Goal: Navigation & Orientation: Find specific page/section

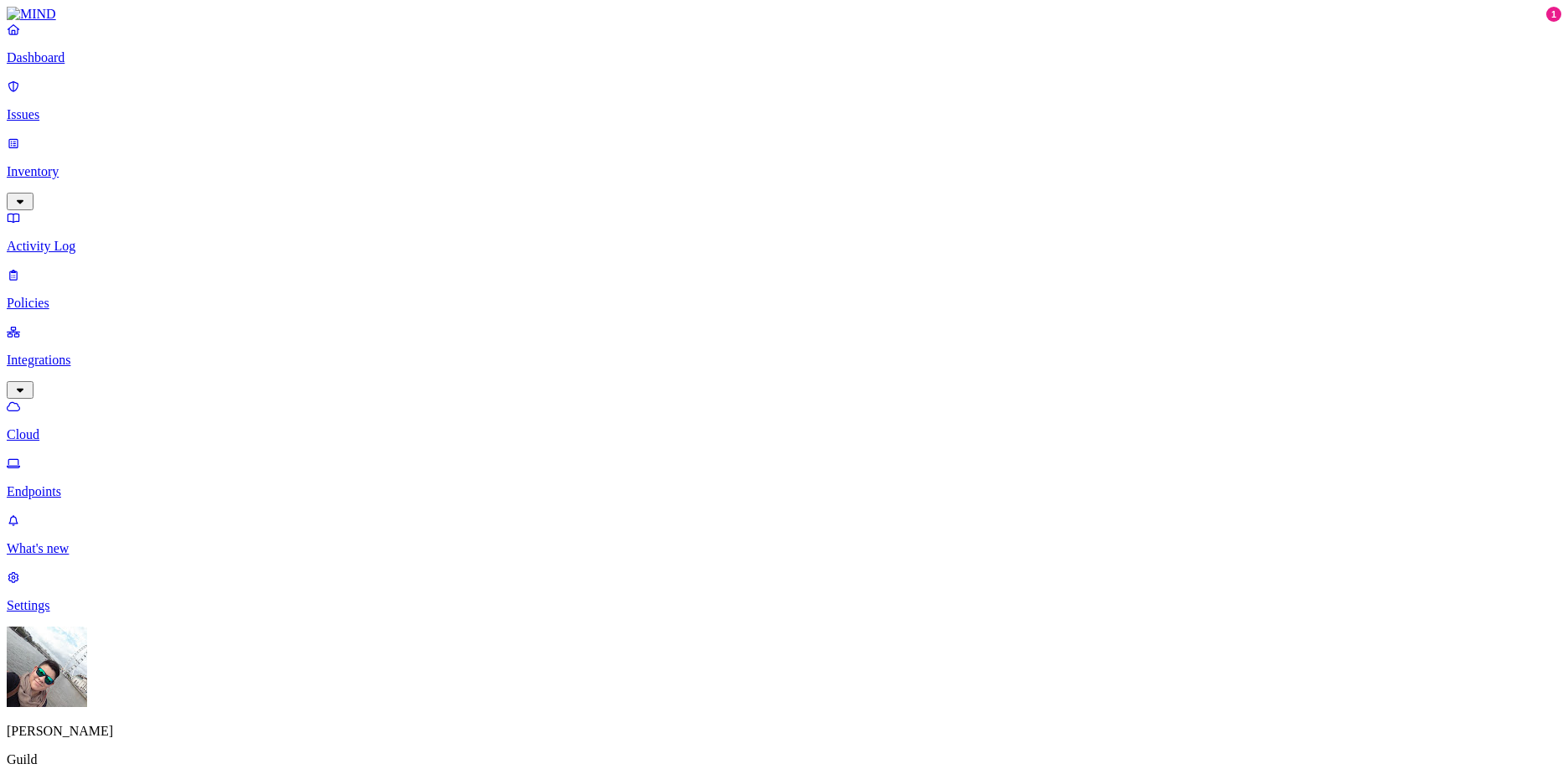
click at [91, 239] on p "Activity Log" at bounding box center [784, 247] width 1555 height 15
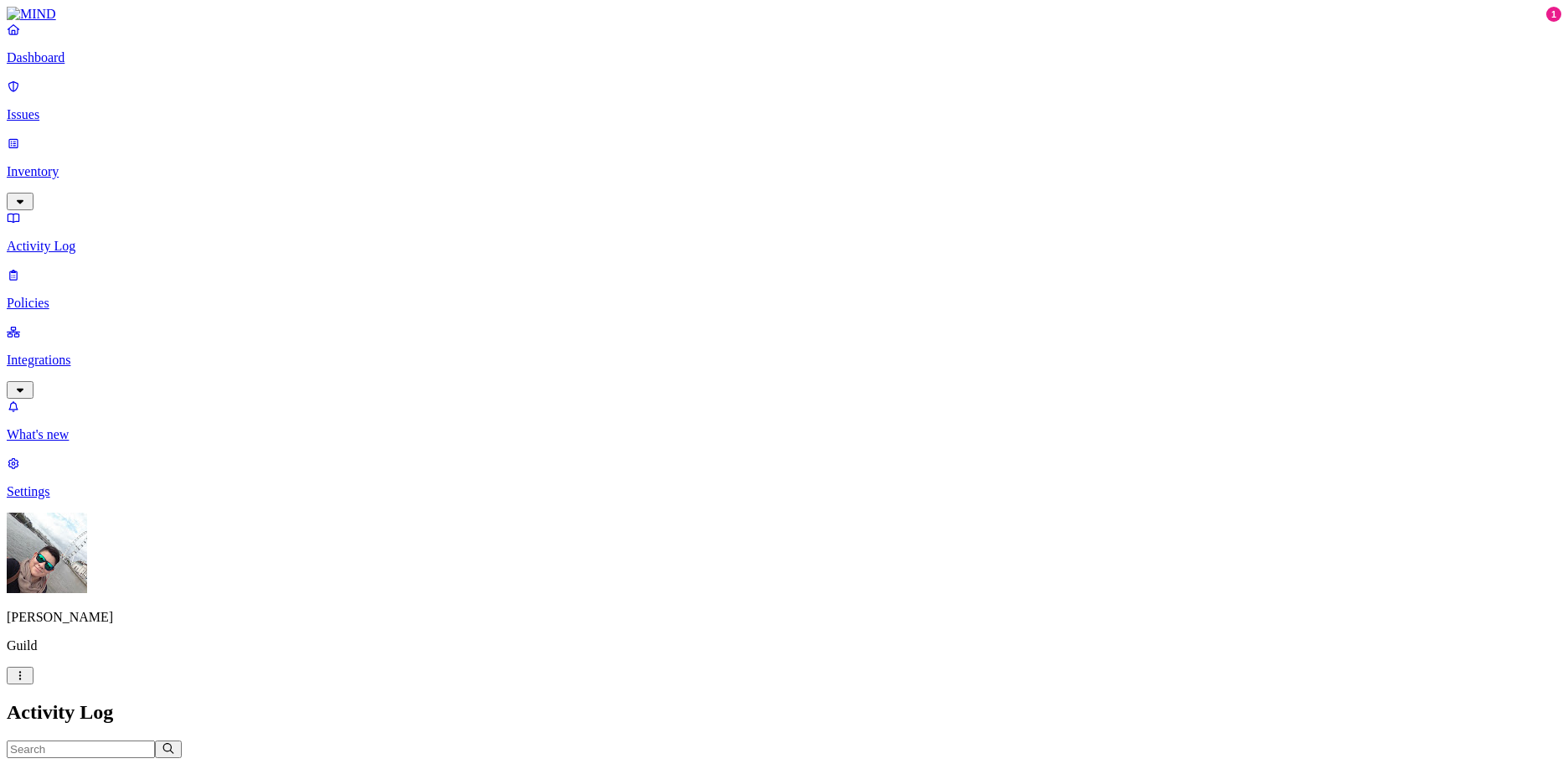
click at [90, 164] on p "Inventory" at bounding box center [784, 172] width 1555 height 15
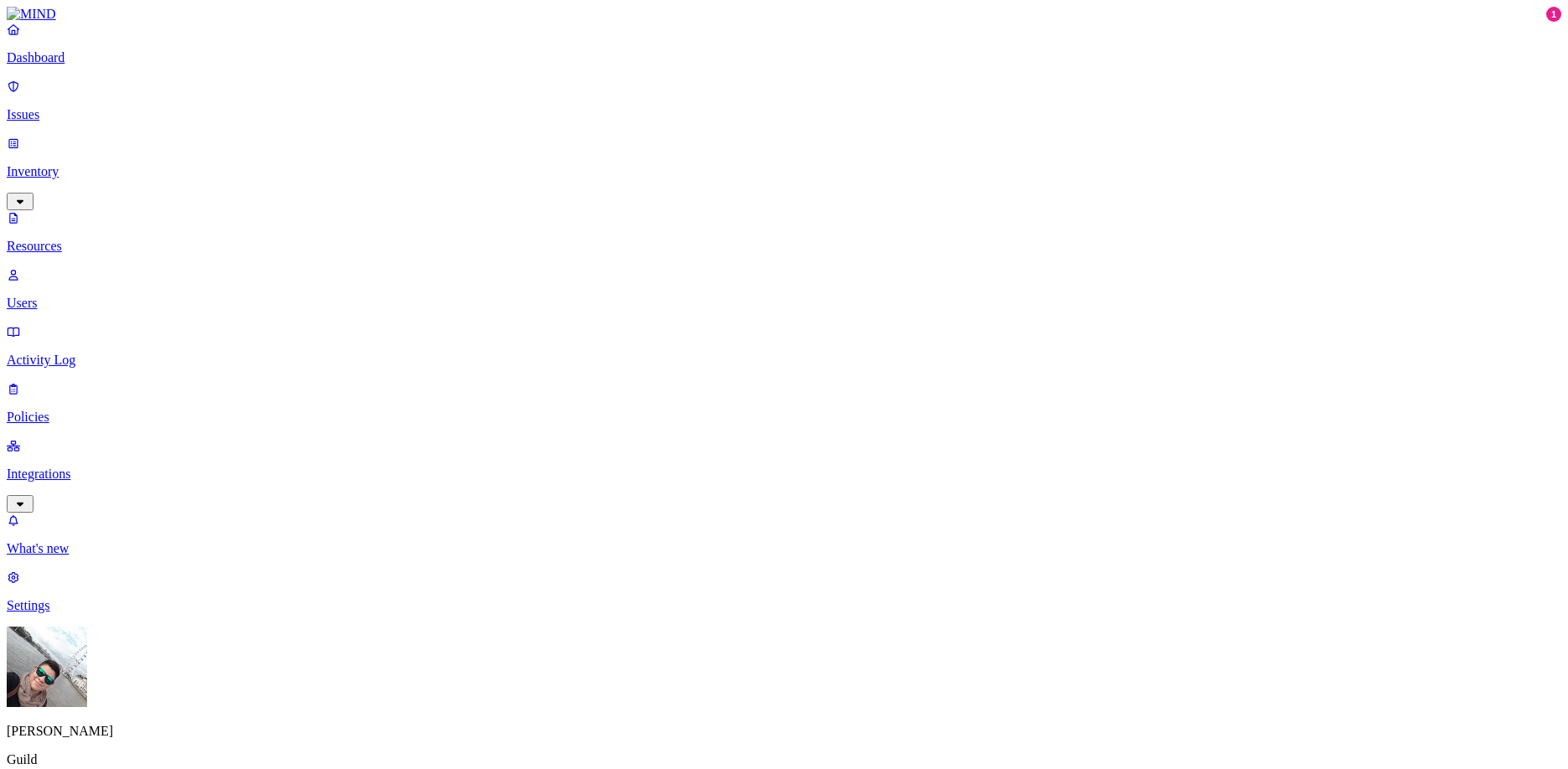
click at [79, 109] on p "Issues" at bounding box center [784, 115] width 1555 height 15
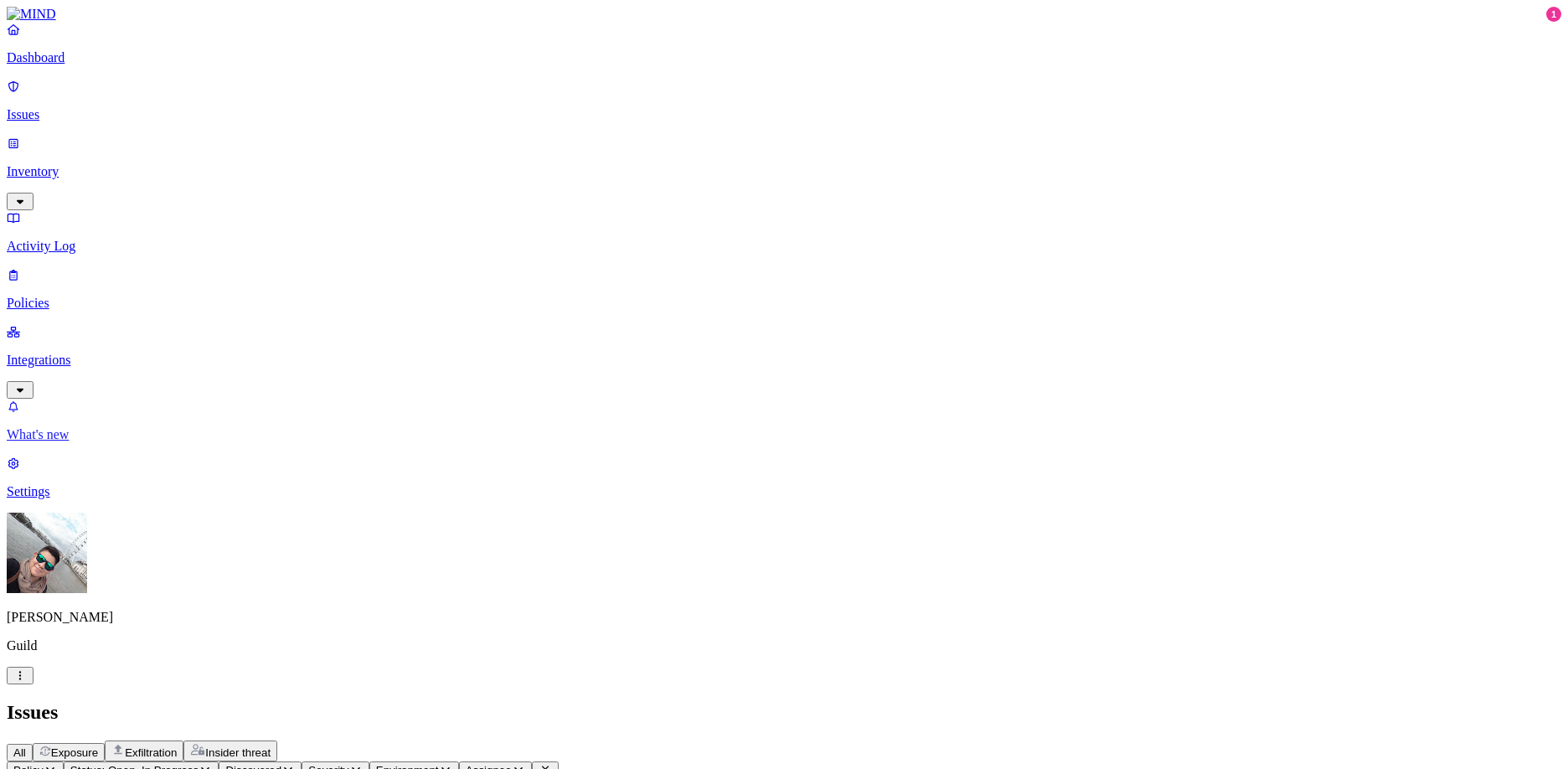
click at [82, 443] on p "What's new" at bounding box center [784, 435] width 1555 height 15
click at [61, 500] on p "Settings" at bounding box center [784, 492] width 1555 height 15
click at [260, 742] on p "Known entities" at bounding box center [784, 749] width 1555 height 15
click at [257, 769] on p "Notification channels" at bounding box center [784, 778] width 1555 height 15
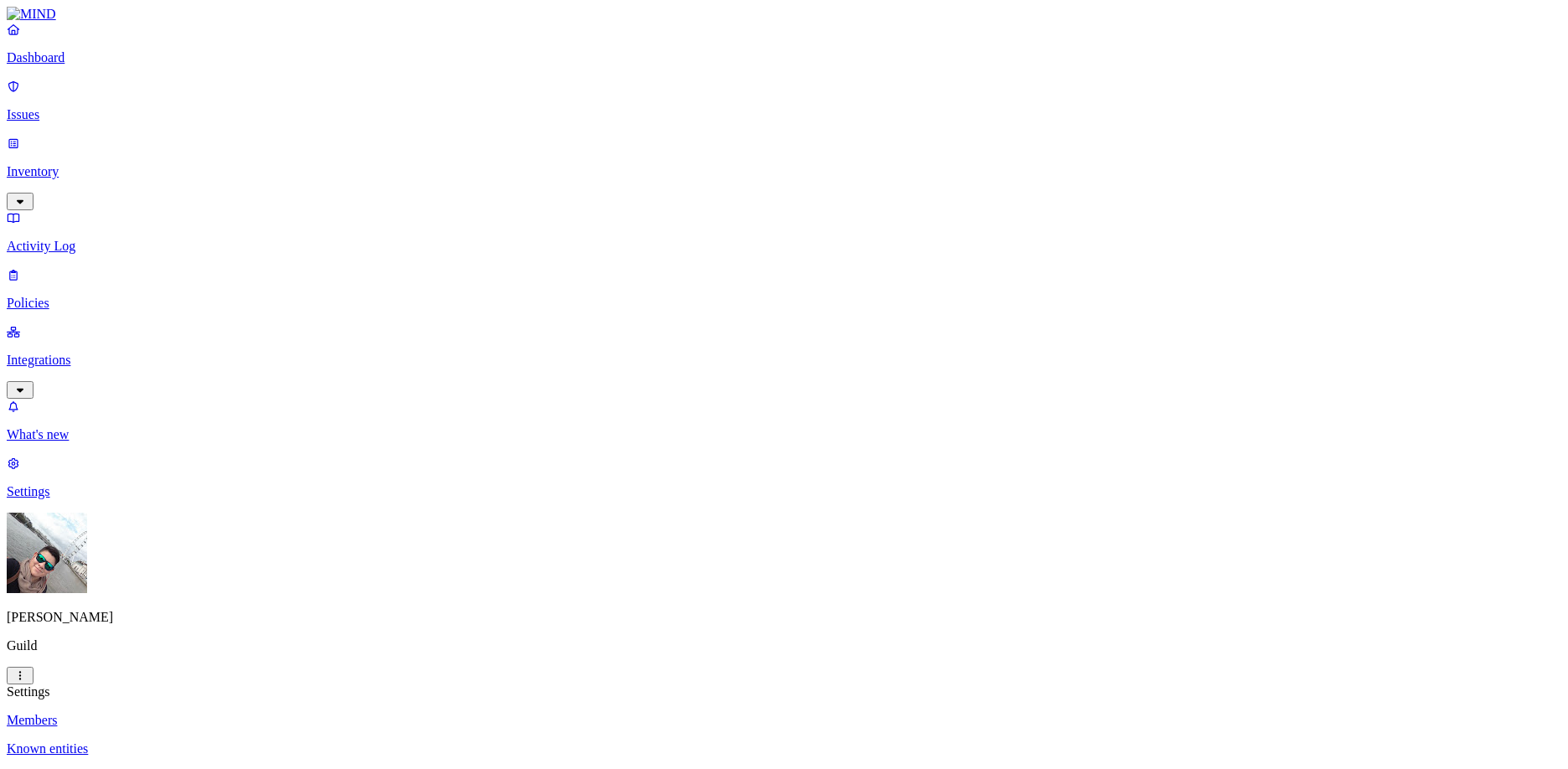
click at [71, 353] on p "Integrations" at bounding box center [784, 361] width 1555 height 15
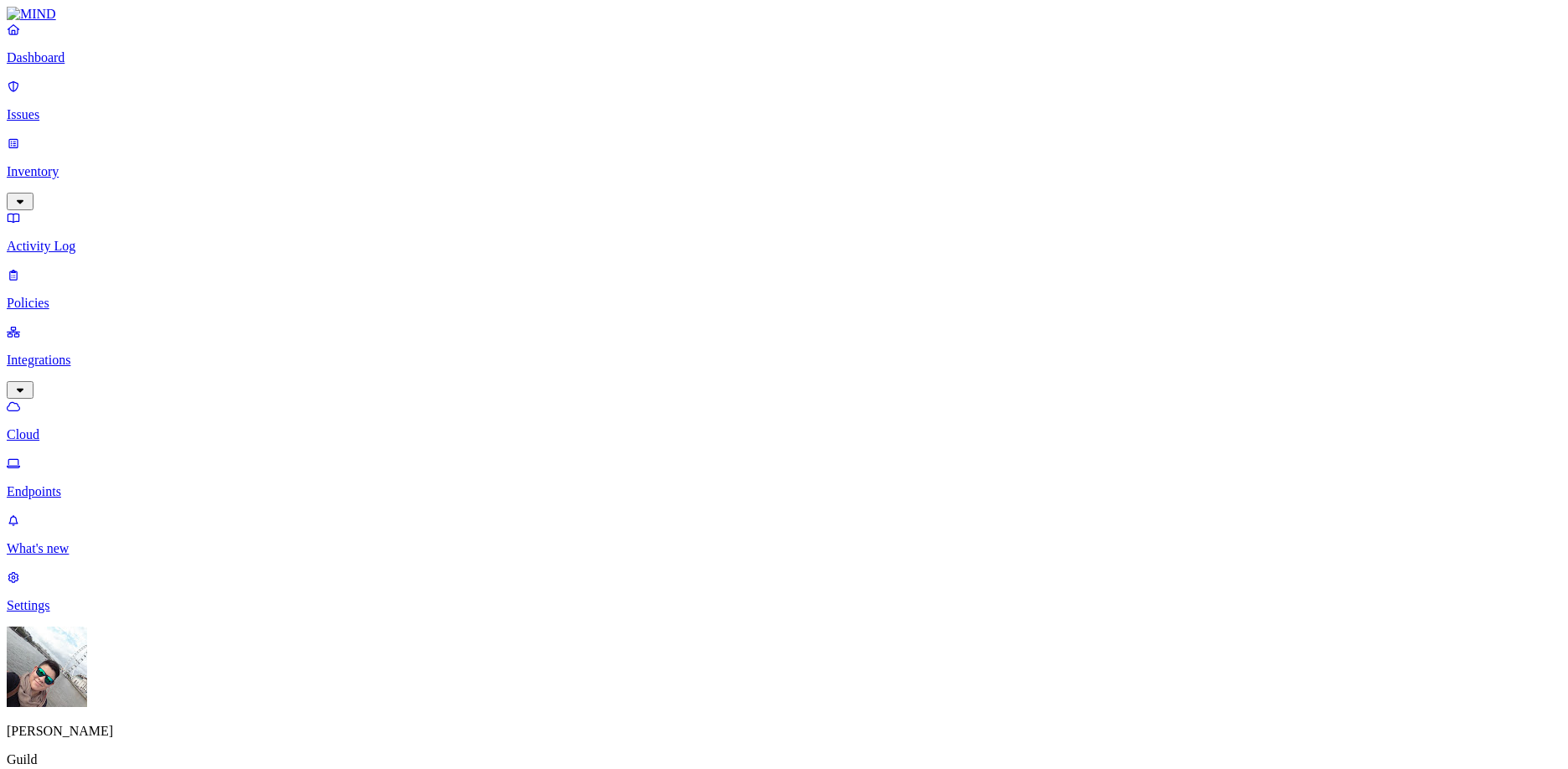
click at [71, 484] on p "Endpoints" at bounding box center [784, 492] width 1555 height 15
